Goal: Task Accomplishment & Management: Manage account settings

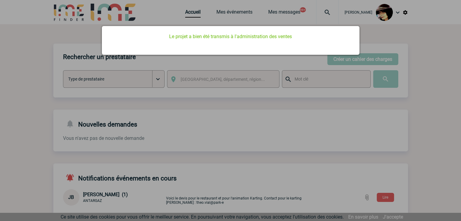
click at [187, 18] on div at bounding box center [230, 110] width 461 height 221
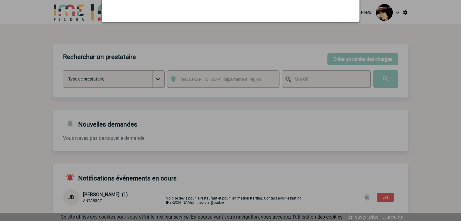
click at [186, 15] on div at bounding box center [230, 110] width 461 height 221
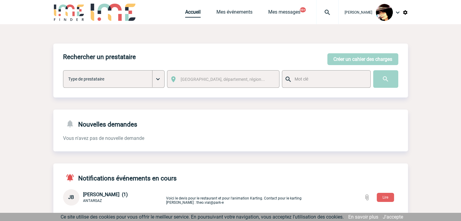
click at [189, 16] on link "Accueil" at bounding box center [192, 13] width 15 height 8
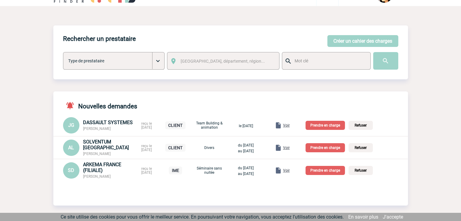
scroll to position [30, 0]
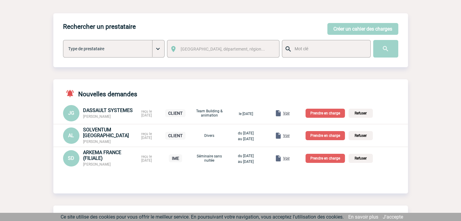
click at [290, 158] on span "Voir" at bounding box center [286, 158] width 7 height 4
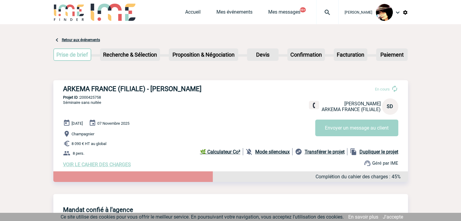
click at [186, 13] on link "Accueil" at bounding box center [192, 13] width 15 height 8
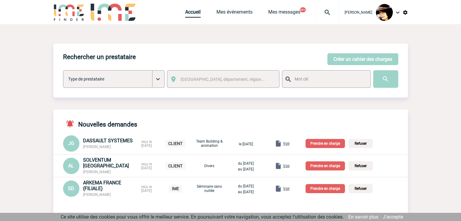
click at [322, 191] on p "Prendre en charge" at bounding box center [325, 188] width 39 height 9
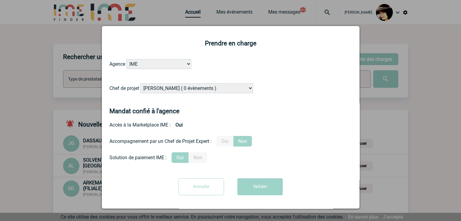
drag, startPoint x: 186, startPoint y: 89, endPoint x: 189, endPoint y: 90, distance: 3.2
click at [186, 89] on select "Alizée VERLAGUET ( 0 évènements ) Anne-Françoise BONHOMME ( 185 évènements ) An…" at bounding box center [196, 88] width 113 height 10
select select "129834"
click at [140, 84] on select "Alizée VERLAGUET ( 0 évènements ) Anne-Françoise BONHOMME ( 185 évènements ) An…" at bounding box center [196, 88] width 113 height 10
click at [249, 188] on button "Valider" at bounding box center [259, 187] width 45 height 17
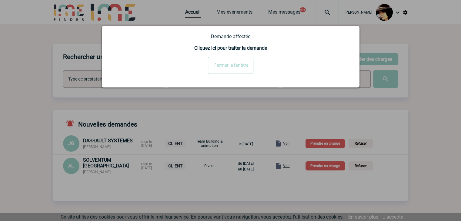
click at [412, 124] on div at bounding box center [230, 110] width 461 height 221
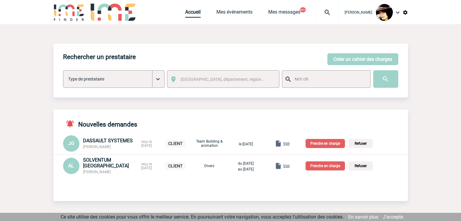
click at [290, 167] on span "Voir" at bounding box center [286, 166] width 7 height 4
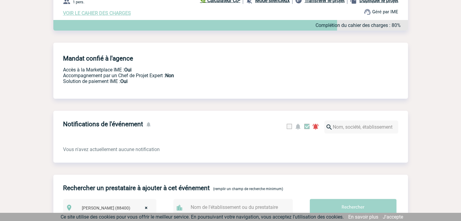
scroll to position [91, 0]
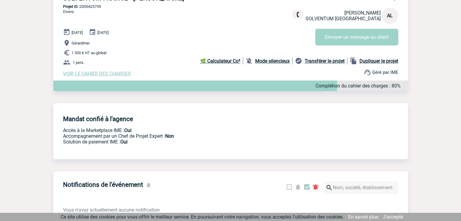
click at [113, 74] on span "VOIR LE CAHIER DES CHARGES" at bounding box center [97, 74] width 68 height 6
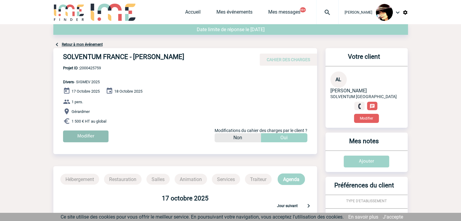
click at [88, 137] on input "Modifier" at bounding box center [85, 137] width 45 height 12
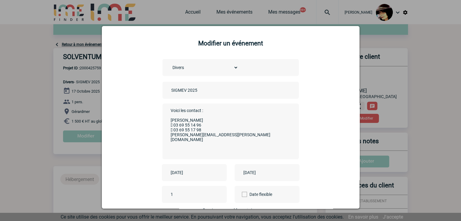
click at [170, 90] on input "SIGMEV 2025" at bounding box center [212, 90] width 85 height 8
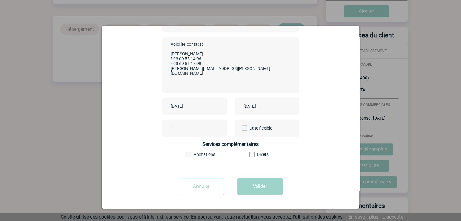
scroll to position [182, 0]
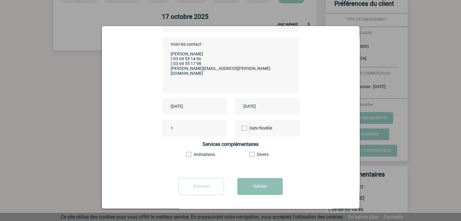
type input "CENTRALISATION - SIGMEV 2025"
click at [264, 185] on button "Valider" at bounding box center [259, 186] width 45 height 17
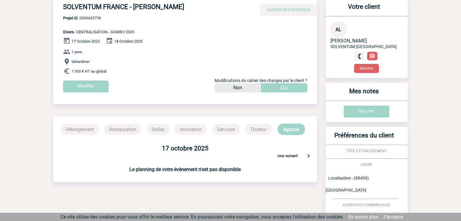
scroll to position [0, 0]
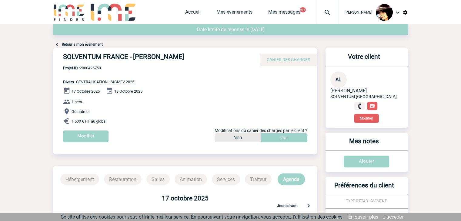
drag, startPoint x: 185, startPoint y: 58, endPoint x: 132, endPoint y: 56, distance: 53.4
click at [132, 56] on h4 "SOLVENTUM FRANCE - Adeline LE GOFF" at bounding box center [154, 58] width 182 height 10
copy h4 "[PERSON_NAME]"
click at [187, 14] on link "Accueil" at bounding box center [192, 13] width 15 height 8
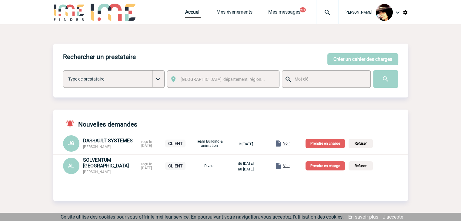
click at [324, 168] on p "Prendre en charge" at bounding box center [325, 166] width 39 height 9
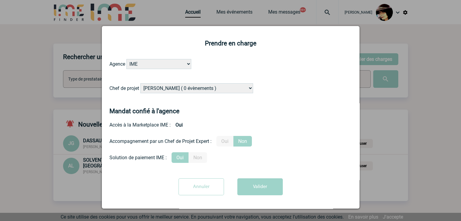
click at [198, 89] on select "[PERSON_NAME] ( 0 évènements ) [PERSON_NAME] ( 185 évènements ) [PERSON_NAME] (…" at bounding box center [196, 88] width 113 height 10
select select "132114"
click at [140, 84] on select "[PERSON_NAME] ( 0 évènements ) [PERSON_NAME] ( 185 évènements ) [PERSON_NAME] (…" at bounding box center [196, 88] width 113 height 10
click at [257, 188] on button "Valider" at bounding box center [259, 187] width 45 height 17
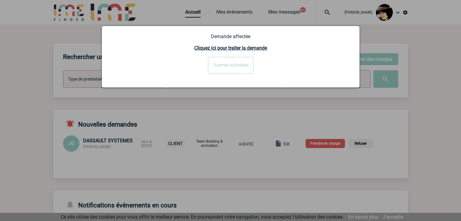
click at [233, 68] on input "Fermer la fenêtre" at bounding box center [230, 65] width 45 height 17
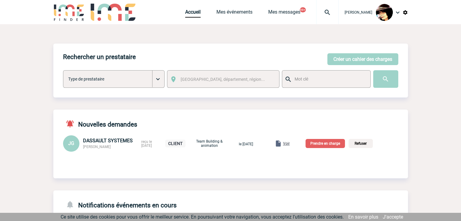
click at [290, 145] on span "Voir" at bounding box center [286, 144] width 7 height 4
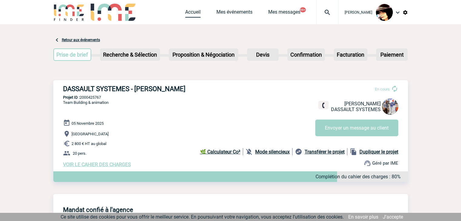
click at [186, 15] on link "Accueil" at bounding box center [192, 13] width 15 height 8
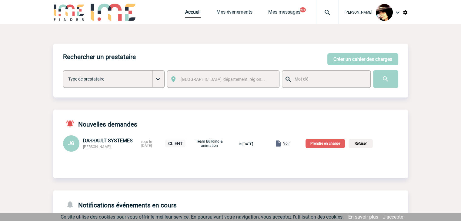
click at [324, 148] on p "Prendre en charge" at bounding box center [325, 143] width 39 height 9
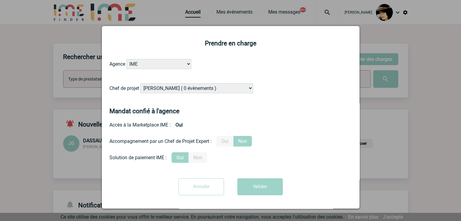
click at [184, 89] on select "Alizée VERLAGUET ( 0 évènements ) Anne-Françoise BONHOMME ( 185 évènements ) An…" at bounding box center [196, 88] width 113 height 10
select select "131612"
click at [189, 85] on select "Alizée VERLAGUET ( 0 évènements ) Anne-Françoise BONHOMME ( 185 évènements ) An…" at bounding box center [196, 88] width 113 height 10
drag, startPoint x: 229, startPoint y: 143, endPoint x: 258, endPoint y: 175, distance: 42.9
click at [229, 143] on label "Oui" at bounding box center [225, 141] width 17 height 11
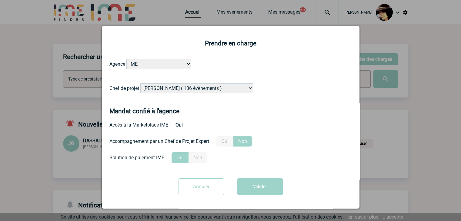
click at [0, 0] on input "Oui" at bounding box center [0, 0] width 0 height 0
click at [263, 185] on button "Valider" at bounding box center [259, 187] width 45 height 17
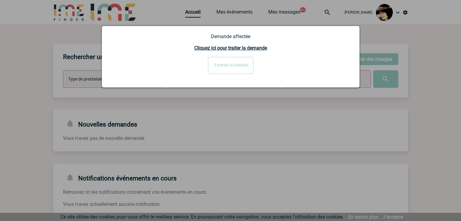
click at [239, 65] on input "Fermer la fenêtre" at bounding box center [230, 65] width 45 height 17
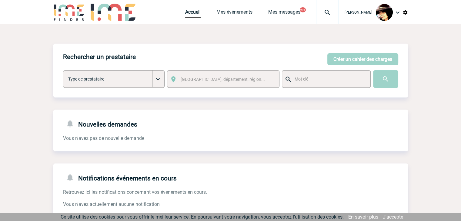
click at [320, 11] on img at bounding box center [328, 12] width 22 height 7
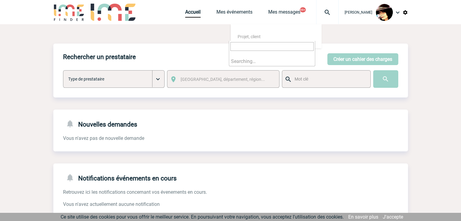
click at [268, 48] on input "search" at bounding box center [271, 46] width 83 height 9
drag, startPoint x: 277, startPoint y: 49, endPoint x: 170, endPoint y: 55, distance: 107.2
click at [170, 55] on body "Rachel SABOUREAU Accueil Mes événements 99+" at bounding box center [230, 185] width 461 height 371
paste input "2000425686"
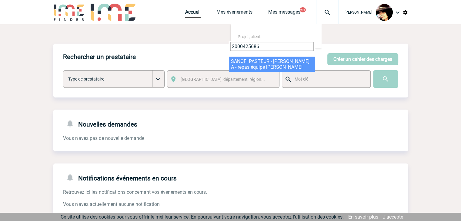
type input "2000425686"
select select "25187"
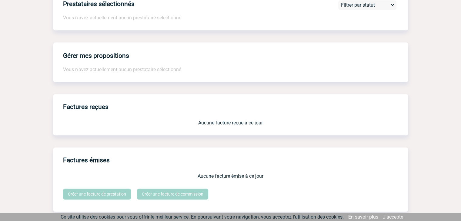
scroll to position [506, 0]
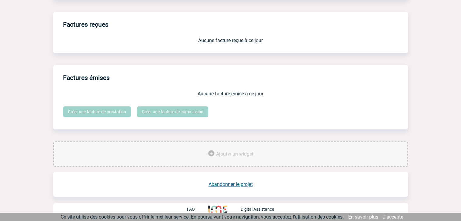
click at [237, 184] on link "Abandonner le projet" at bounding box center [231, 185] width 44 height 6
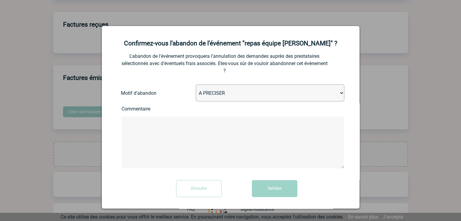
click at [211, 99] on select "A PRECISER Projet annulé Projet reporté Evénement organisé en interne A fait ap…" at bounding box center [270, 93] width 149 height 17
select select "ABANDON_PROJET_13"
click at [196, 85] on select "A PRECISER Projet annulé Projet reporté Evénement organisé en interne A fait ap…" at bounding box center [270, 93] width 149 height 17
click at [264, 192] on button "Valider" at bounding box center [274, 188] width 45 height 17
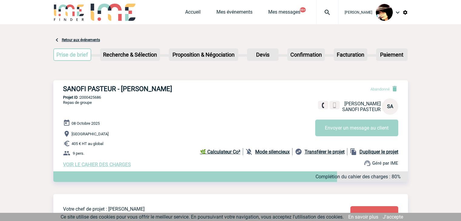
scroll to position [290, 0]
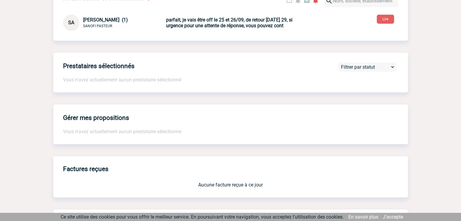
click at [416, 123] on body "[PERSON_NAME] Accueil Mes événements 99+" at bounding box center [230, 19] width 461 height 618
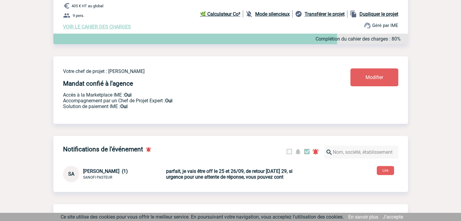
click at [413, 123] on body "[PERSON_NAME] Accueil Mes événements 99+" at bounding box center [230, 171] width 461 height 618
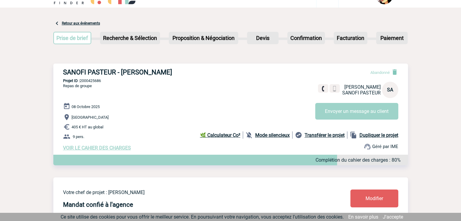
scroll to position [0, 0]
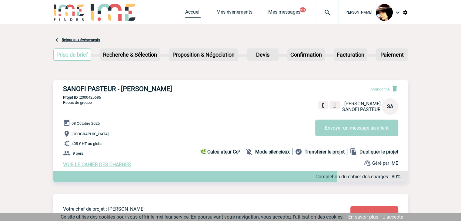
click at [188, 14] on link "Accueil" at bounding box center [192, 13] width 15 height 8
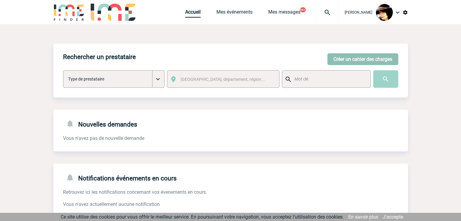
click at [343, 62] on button "Créer un cahier des charges" at bounding box center [362, 59] width 71 height 12
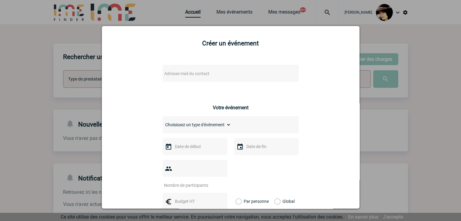
click at [196, 76] on span "Adresse mail du contact" at bounding box center [186, 73] width 45 height 5
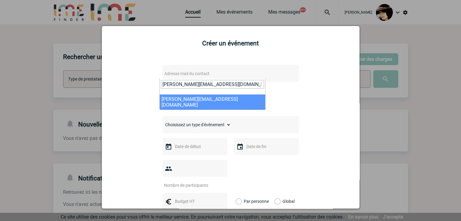
type input "Carla.Carrieres@sanofi.com"
select select "124465"
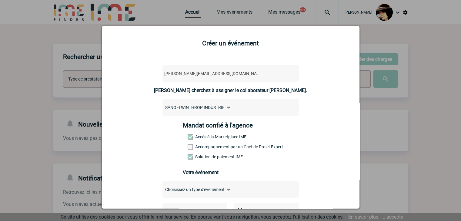
click at [188, 147] on span at bounding box center [190, 147] width 5 height 5
click at [0, 0] on input "Accompagnement par un Chef de Projet Expert" at bounding box center [0, 0] width 0 height 0
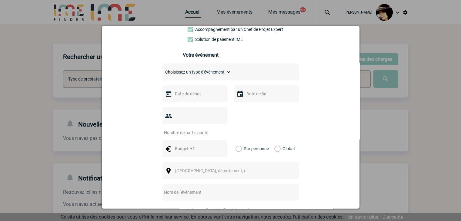
scroll to position [121, 0]
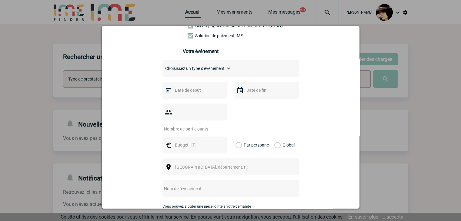
click at [164, 73] on select "Choisissez un type d'évènement Séminaire avec nuitée Séminaire sans nuitée Repa…" at bounding box center [197, 68] width 69 height 8
select select "3"
click at [163, 66] on select "Choisissez un type d'évènement Séminaire avec nuitée Séminaire sans nuitée Repa…" at bounding box center [197, 68] width 69 height 8
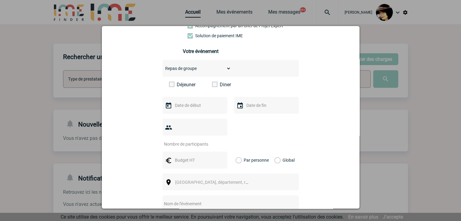
click at [196, 105] on input "text" at bounding box center [194, 106] width 42 height 8
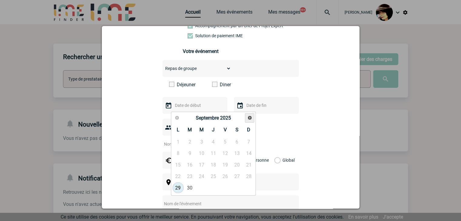
click at [251, 119] on span "Suivant" at bounding box center [249, 118] width 5 height 5
click at [191, 173] on link "18" at bounding box center [189, 176] width 11 height 11
type input "18-11-2025"
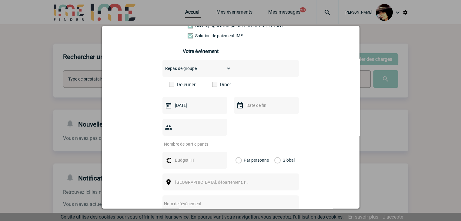
click at [253, 106] on input "text" at bounding box center [266, 106] width 42 height 8
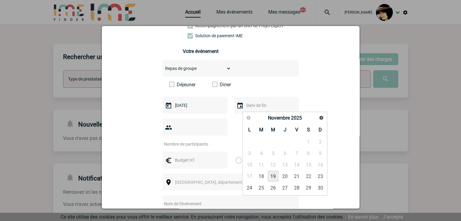
click at [270, 177] on link "19" at bounding box center [273, 176] width 11 height 11
type input "19-11-2025"
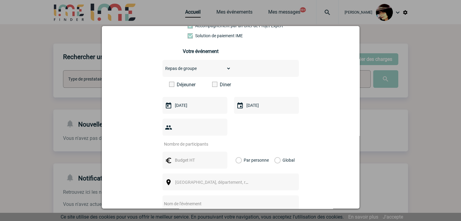
click at [191, 140] on input "number" at bounding box center [191, 144] width 57 height 8
type input "15"
click at [183, 156] on input "text" at bounding box center [194, 160] width 42 height 8
type input "1000"
click at [274, 153] on label "Global" at bounding box center [276, 160] width 4 height 17
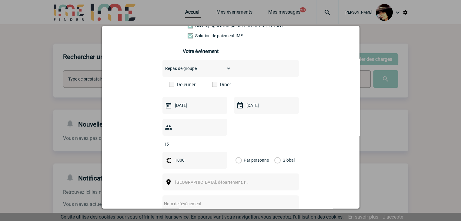
click at [0, 0] on input "Global" at bounding box center [0, 0] width 0 height 0
click at [206, 180] on span "Ville, département, région..." at bounding box center [217, 182] width 84 height 5
click at [197, 180] on span "Ville, département, région..." at bounding box center [217, 182] width 84 height 5
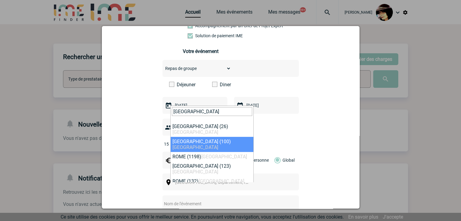
type input "rome"
select select "318291"
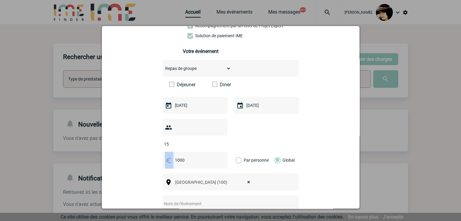
drag, startPoint x: 193, startPoint y: 135, endPoint x: 194, endPoint y: 169, distance: 34.0
click at [198, 158] on div "Choisissez un type d'évènement Séminaire avec nuitée Séminaire sans nuitée Repa…" at bounding box center [231, 155] width 136 height 191
click at [196, 200] on input "text" at bounding box center [223, 204] width 120 height 8
paste input "réservation restaurant Italie"
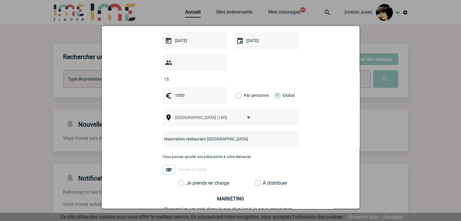
scroll to position [212, 0]
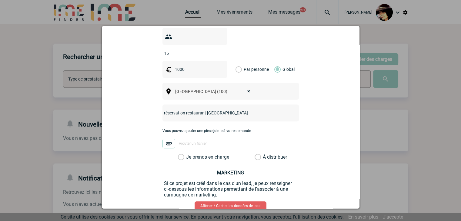
type input "réservation restaurant Italie"
click at [257, 154] on label "À distribuer" at bounding box center [258, 157] width 6 height 6
click at [0, 0] on input "À distribuer" at bounding box center [0, 0] width 0 height 0
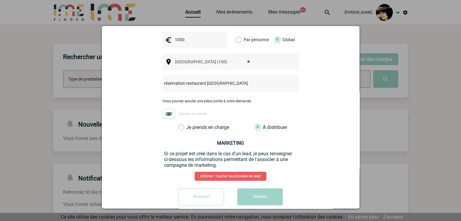
scroll to position [243, 0]
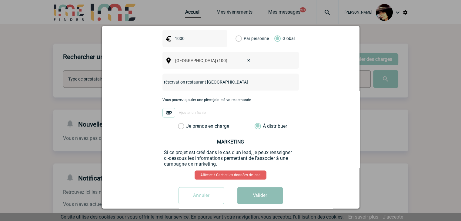
click at [269, 187] on button "Valider" at bounding box center [259, 195] width 45 height 17
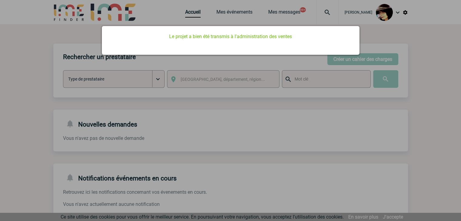
drag, startPoint x: 272, startPoint y: 127, endPoint x: 179, endPoint y: 39, distance: 127.4
click at [270, 127] on div at bounding box center [230, 110] width 461 height 221
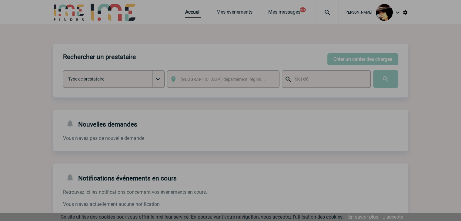
click at [186, 14] on div at bounding box center [230, 110] width 461 height 221
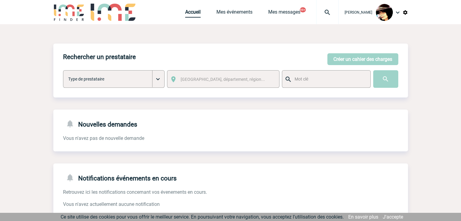
click at [186, 14] on link "Accueil" at bounding box center [192, 13] width 15 height 8
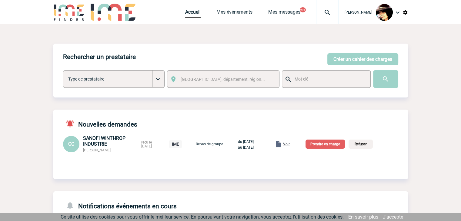
click at [290, 143] on span "Voir" at bounding box center [286, 144] width 7 height 4
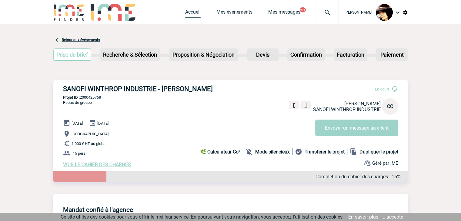
click at [185, 13] on link "Accueil" at bounding box center [192, 13] width 15 height 8
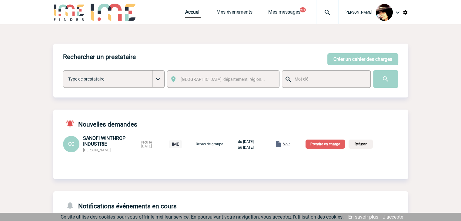
click at [333, 143] on p "Prendre en charge" at bounding box center [325, 144] width 39 height 9
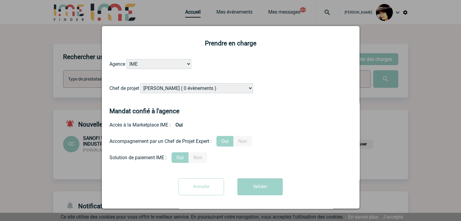
click at [193, 90] on select "[PERSON_NAME] ( 0 évènements ) [PERSON_NAME] ( 185 évènements ) [PERSON_NAME] (…" at bounding box center [196, 88] width 113 height 10
select select "121547"
click at [193, 90] on select "[PERSON_NAME] ( 0 évènements ) [PERSON_NAME] ( 185 évènements ) [PERSON_NAME] (…" at bounding box center [196, 88] width 113 height 10
click at [255, 186] on button "Valider" at bounding box center [259, 187] width 45 height 17
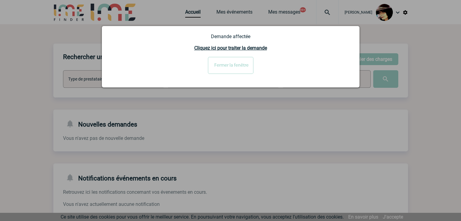
click at [243, 68] on input "Fermer la fenêtre" at bounding box center [230, 65] width 45 height 17
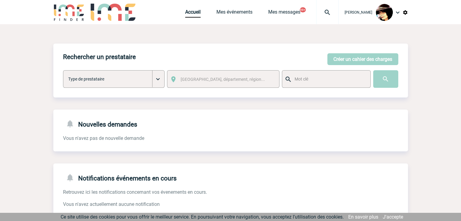
click at [324, 13] on img at bounding box center [328, 12] width 22 height 7
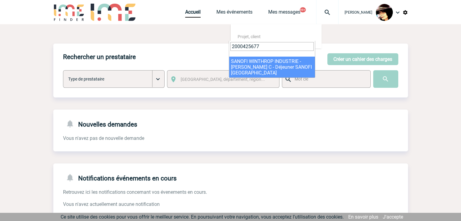
type input "2000425677"
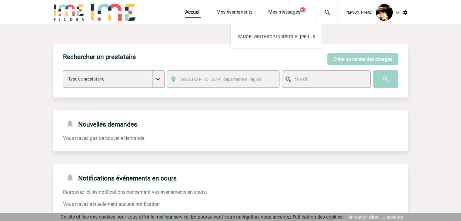
select select "25178"
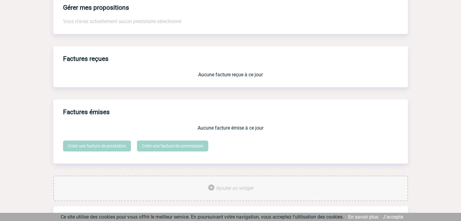
scroll to position [501, 0]
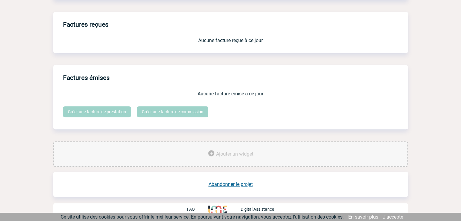
click at [237, 185] on link "Abandonner le projet" at bounding box center [231, 185] width 44 height 6
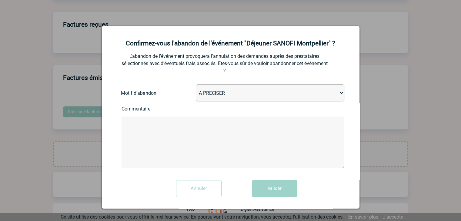
click at [230, 96] on select "A PRECISER Projet annulé Projet reporté Evénement organisé en interne A fait ap…" at bounding box center [270, 93] width 149 height 17
select select "ABANDON_PROJET_04"
click at [196, 85] on select "A PRECISER Projet annulé Projet reporté Evénement organisé en interne A fait ap…" at bounding box center [270, 93] width 149 height 17
click at [266, 187] on button "Valider" at bounding box center [274, 188] width 45 height 17
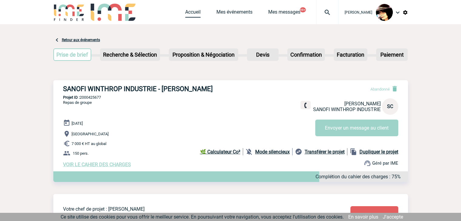
click at [185, 12] on link "Accueil" at bounding box center [192, 13] width 15 height 8
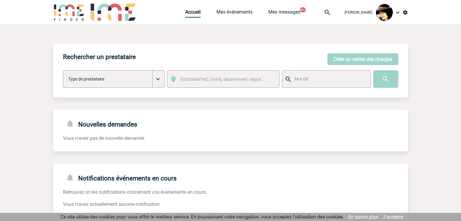
click at [185, 12] on link "Accueil" at bounding box center [192, 13] width 15 height 8
click at [405, 13] on img at bounding box center [405, 12] width 5 height 5
click at [406, 12] on img at bounding box center [405, 12] width 5 height 5
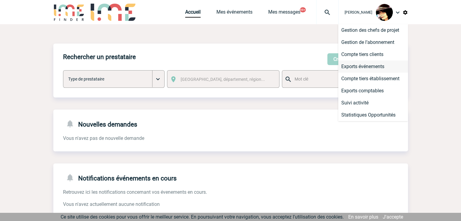
click at [358, 66] on li "Exports événements" at bounding box center [373, 67] width 70 height 12
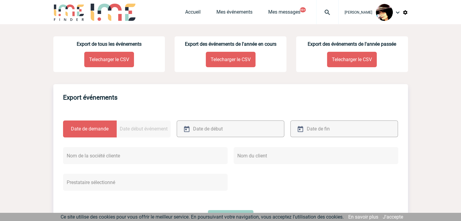
click at [102, 59] on p "Telecharger le CSV" at bounding box center [109, 59] width 50 height 15
